Goal: Answer question/provide support: Share knowledge or assist other users

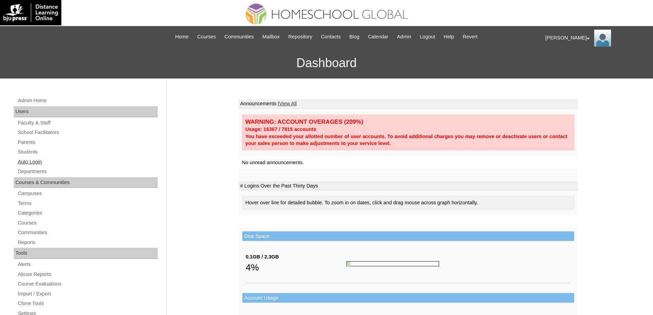
click at [57, 162] on link "Auto Login" at bounding box center [87, 162] width 141 height 9
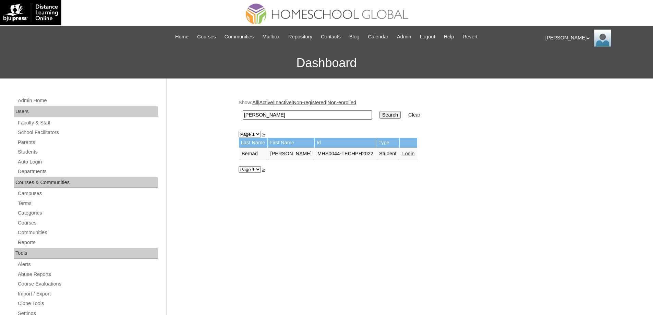
click at [415, 156] on link "Login" at bounding box center [408, 153] width 12 height 5
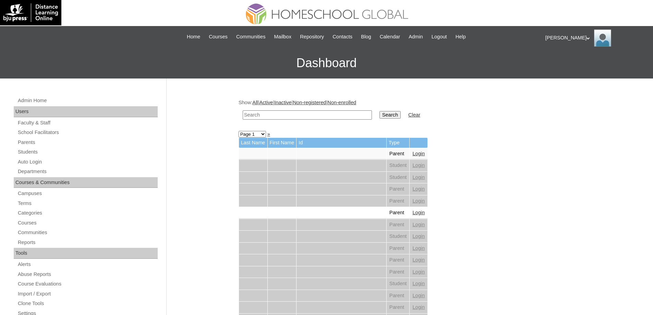
click at [358, 111] on input "text" at bounding box center [307, 114] width 129 height 9
paste input "[PERSON_NAME]"
type input "[PERSON_NAME]"
click at [391, 116] on input "Search" at bounding box center [390, 115] width 21 height 8
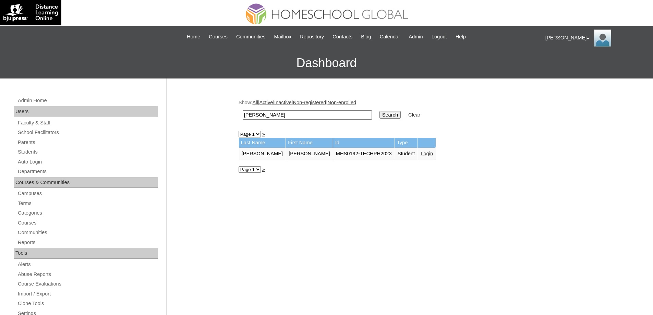
click at [418, 157] on td "Login" at bounding box center [427, 154] width 18 height 12
click at [418, 143] on td at bounding box center [427, 143] width 18 height 10
click at [418, 150] on td "Login" at bounding box center [427, 154] width 18 height 12
click at [410, 148] on tbody "Last Name First Name Id Type [PERSON_NAME] Winter MHS0192-TECHPH2023 Student Lo…" at bounding box center [337, 149] width 197 height 22
click at [421, 151] on link "Login" at bounding box center [427, 153] width 12 height 5
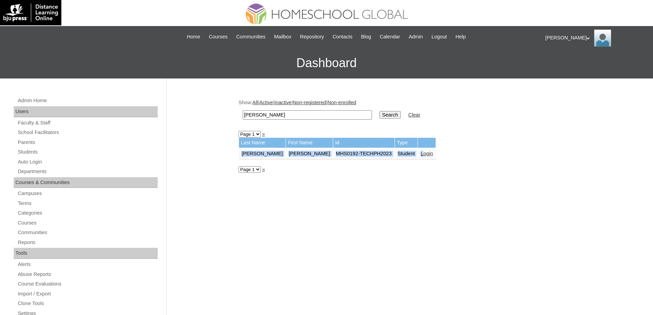
click at [421, 155] on link "Login" at bounding box center [427, 153] width 12 height 5
